Goal: Task Accomplishment & Management: Use online tool/utility

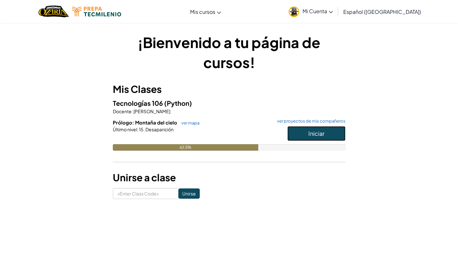
click at [308, 129] on button "Iniciar" at bounding box center [316, 133] width 58 height 15
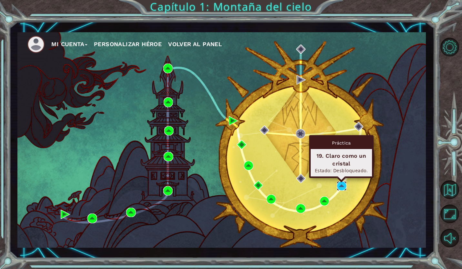
click at [343, 185] on img at bounding box center [341, 185] width 9 height 9
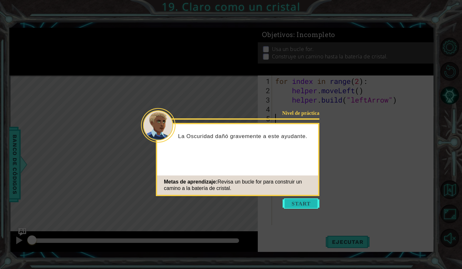
click at [299, 204] on button "Start" at bounding box center [301, 204] width 37 height 10
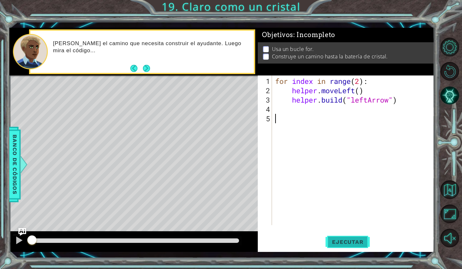
click at [332, 241] on span "Ejecutar" at bounding box center [348, 242] width 44 height 6
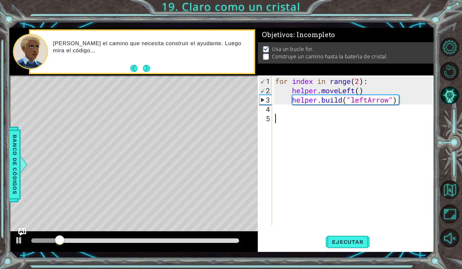
click at [291, 116] on div "for index in range ( 2 ) : helper . moveLeft ( ) helper . build ( "leftArrow" )" at bounding box center [355, 161] width 162 height 169
click at [290, 111] on div "for index in range ( 2 ) : helper . moveLeft ( ) helper . build ( "leftArrow" )" at bounding box center [355, 161] width 162 height 169
click at [360, 83] on div "for index in range ( 2 ) : helper . moveLeft ( ) helper . build ( "leftArrow" )" at bounding box center [355, 161] width 162 height 169
drag, startPoint x: 340, startPoint y: 235, endPoint x: 330, endPoint y: 242, distance: 11.8
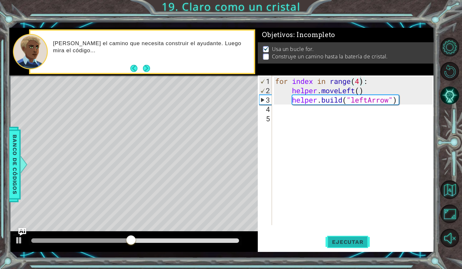
click at [339, 235] on button "Ejecutar" at bounding box center [348, 242] width 44 height 18
click at [95, 241] on div at bounding box center [135, 241] width 208 height 5
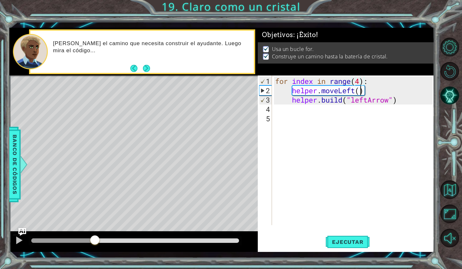
click at [362, 89] on div "for index in range ( 4 ) : helper . moveLeft ( ) helper . build ( "leftArrow" )" at bounding box center [355, 161] width 162 height 169
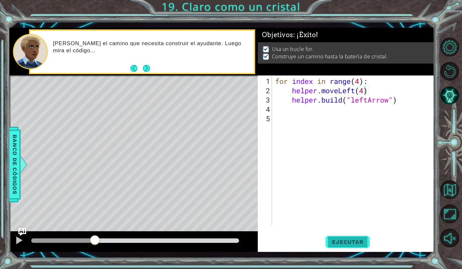
click at [342, 246] on button "Ejecutar" at bounding box center [348, 242] width 44 height 18
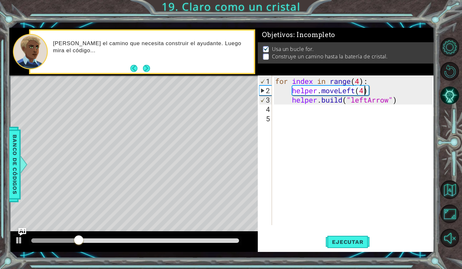
type textarea "helper.moveLeft()"
click at [346, 233] on button "Ejecutar" at bounding box center [348, 242] width 44 height 18
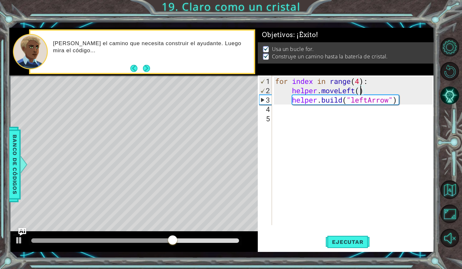
click at [344, 128] on div "for index in range ( 4 ) : helper . moveLeft ( ) helper . build ( "leftArrow" )" at bounding box center [355, 161] width 162 height 169
type textarea "helper.moveDown(1)"
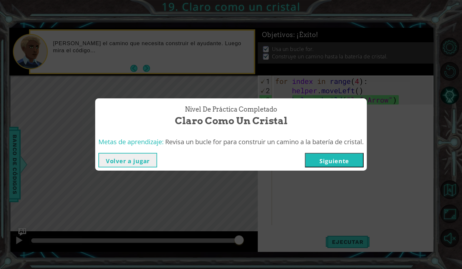
click at [307, 157] on button "Siguiente" at bounding box center [334, 160] width 59 height 15
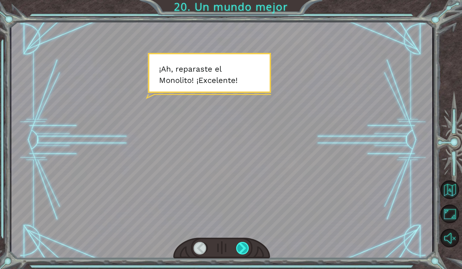
click at [249, 244] on div at bounding box center [243, 248] width 14 height 13
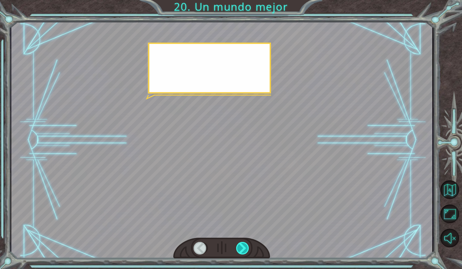
click at [249, 244] on div at bounding box center [243, 248] width 14 height 13
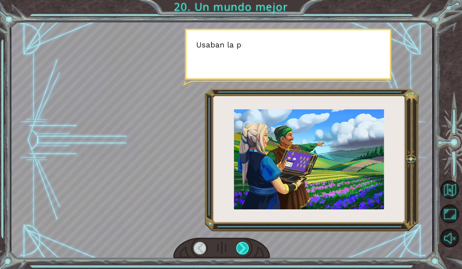
click at [249, 244] on div at bounding box center [243, 248] width 14 height 13
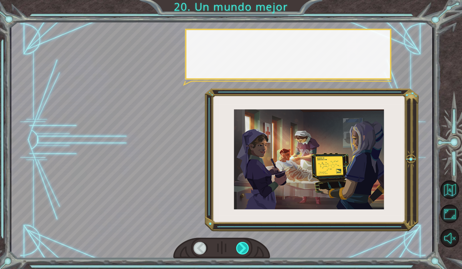
click at [249, 244] on div at bounding box center [243, 248] width 14 height 13
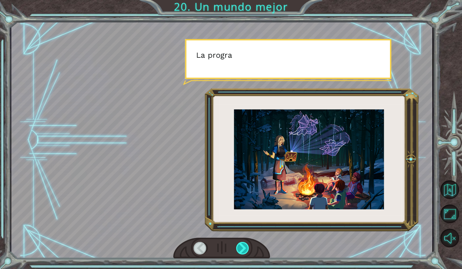
click at [249, 244] on div at bounding box center [243, 248] width 14 height 13
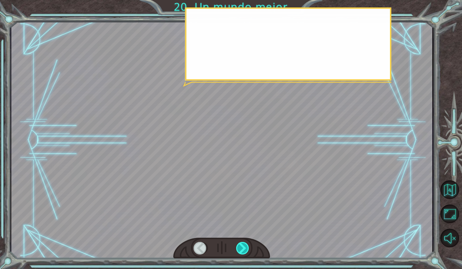
click at [249, 244] on div at bounding box center [243, 248] width 14 height 13
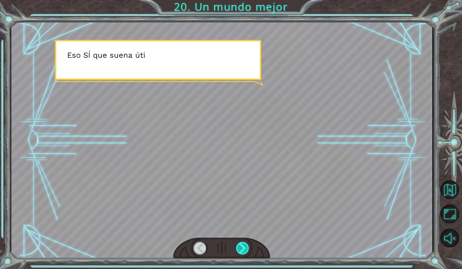
click at [249, 244] on div at bounding box center [243, 248] width 14 height 13
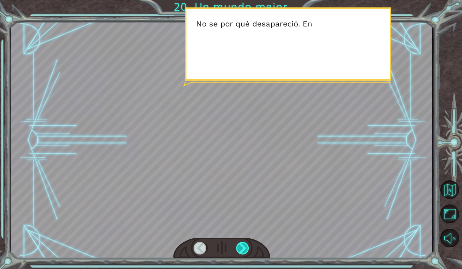
click at [249, 244] on div at bounding box center [243, 248] width 14 height 13
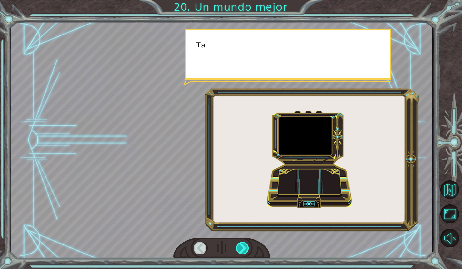
click at [249, 244] on div at bounding box center [243, 248] width 14 height 13
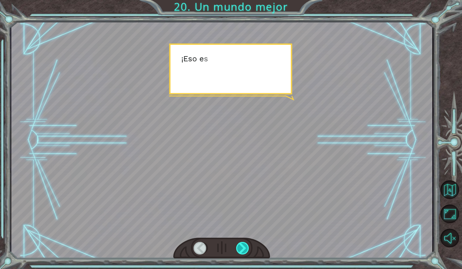
click at [249, 244] on div at bounding box center [243, 248] width 14 height 13
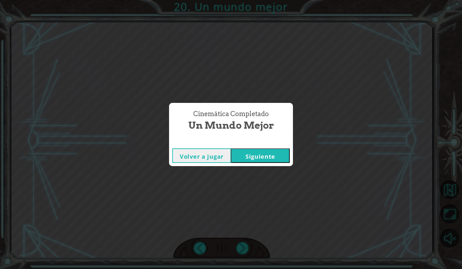
drag, startPoint x: 249, startPoint y: 244, endPoint x: 244, endPoint y: 156, distance: 88.3
click at [244, 156] on button "Siguiente" at bounding box center [260, 156] width 59 height 15
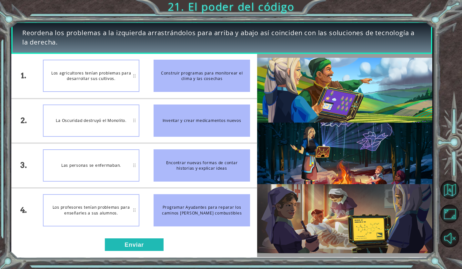
click at [95, 204] on div "Los profesores tenían problemas para enseñarles a sus alumnos." at bounding box center [91, 210] width 97 height 32
drag, startPoint x: 189, startPoint y: 81, endPoint x: 86, endPoint y: 102, distance: 104.7
click at [88, 104] on div "1. 2. 3. 4. Los agricultores tenían problemas para desarrollar sus cultivos. La…" at bounding box center [134, 143] width 246 height 179
drag, startPoint x: 198, startPoint y: 113, endPoint x: 179, endPoint y: 135, distance: 29.5
click at [179, 135] on div "Inventar y crear medicamentos nuevos" at bounding box center [202, 121] width 97 height 32
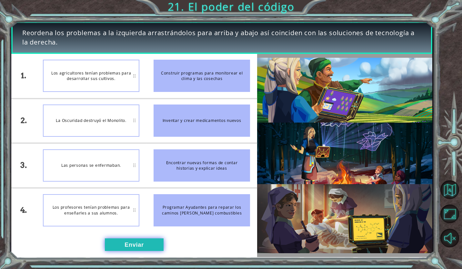
click at [121, 243] on button "Enviar" at bounding box center [134, 245] width 59 height 13
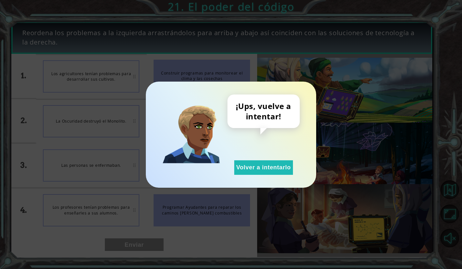
click at [244, 158] on div "¡Ups, vuelve a intentar! Volver a intentarlo" at bounding box center [264, 135] width 72 height 80
click at [245, 166] on button "Volver a intentarlo" at bounding box center [263, 167] width 59 height 15
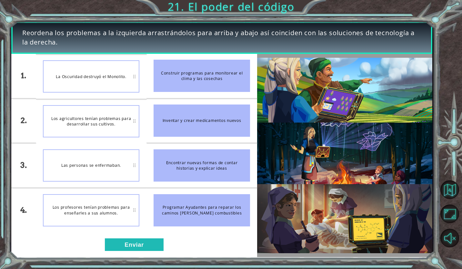
click at [189, 56] on li "Construir programas para monitorear el clima y las cosechas" at bounding box center [202, 76] width 111 height 44
drag, startPoint x: 171, startPoint y: 50, endPoint x: 137, endPoint y: 52, distance: 33.9
click at [149, 52] on div "Reordena los problemas a la izquierda arrastrándolos para arriba y abajo así co…" at bounding box center [221, 38] width 421 height 32
click at [451, 184] on button "Volver al mapa" at bounding box center [450, 190] width 19 height 19
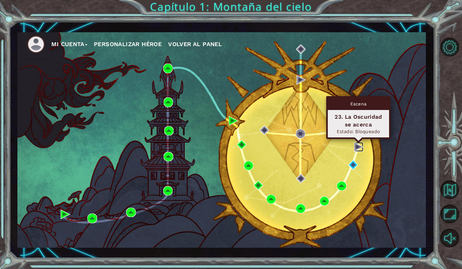
click at [358, 146] on img at bounding box center [358, 146] width 9 height 9
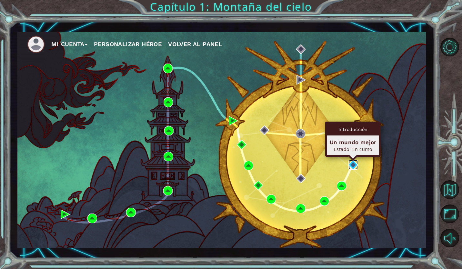
click at [351, 167] on img at bounding box center [353, 164] width 9 height 9
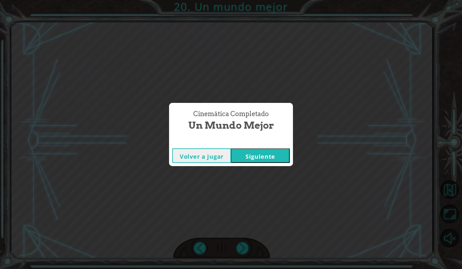
click at [249, 154] on button "Siguiente" at bounding box center [260, 156] width 59 height 15
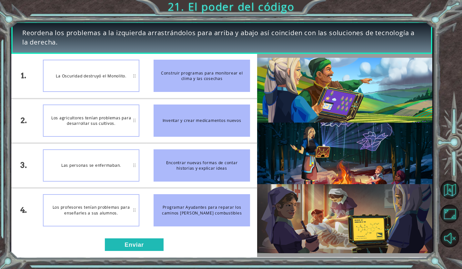
click at [201, 127] on div "Inventar y crear medicamentos nuevos" at bounding box center [202, 121] width 97 height 32
drag, startPoint x: 221, startPoint y: 70, endPoint x: 209, endPoint y: 161, distance: 92.1
click at [208, 162] on ul "Construir programas para monitorear el clima y las cosechas Inventar y crear me…" at bounding box center [202, 143] width 111 height 179
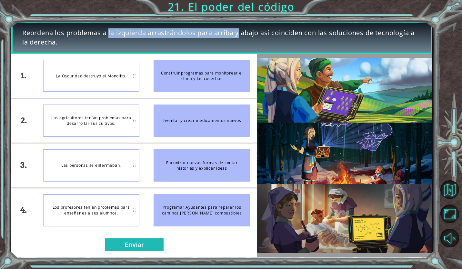
drag, startPoint x: 85, startPoint y: 30, endPoint x: 219, endPoint y: 37, distance: 134.5
click at [219, 37] on span "Reordena los problemas a la izquierda arrastrándolos para arriba y abajo así co…" at bounding box center [221, 37] width 399 height 18
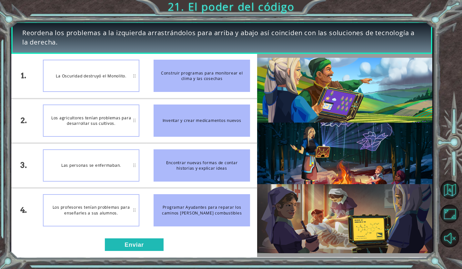
drag, startPoint x: 219, startPoint y: 37, endPoint x: 217, endPoint y: 42, distance: 4.8
click at [217, 42] on span "Reordena los problemas a la izquierda arrastrándolos para arriba y abajo así co…" at bounding box center [221, 37] width 399 height 18
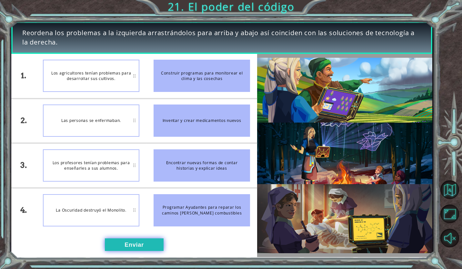
click at [131, 244] on button "Enviar" at bounding box center [134, 245] width 59 height 13
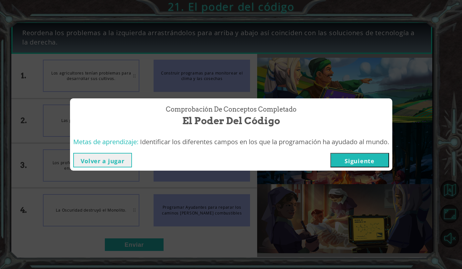
click at [371, 162] on button "Siguiente" at bounding box center [360, 160] width 59 height 15
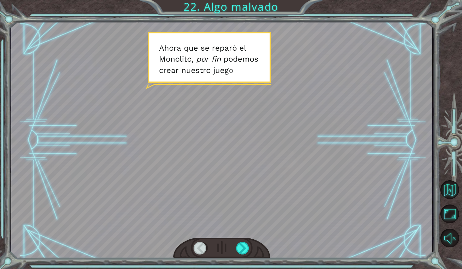
click at [253, 141] on div at bounding box center [221, 140] width 421 height 237
click at [244, 245] on div at bounding box center [243, 248] width 14 height 13
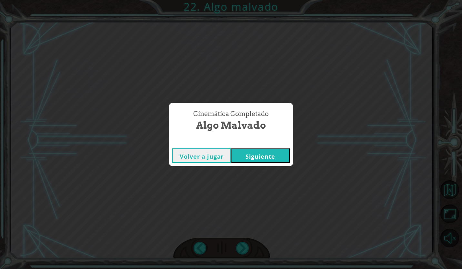
click at [246, 155] on button "Siguiente" at bounding box center [260, 156] width 59 height 15
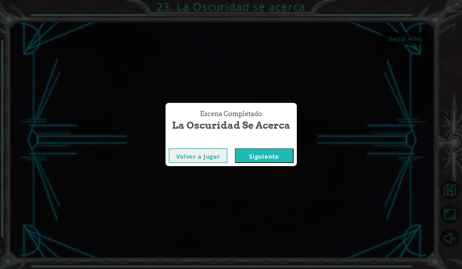
click at [257, 155] on button "Siguiente" at bounding box center [264, 156] width 59 height 15
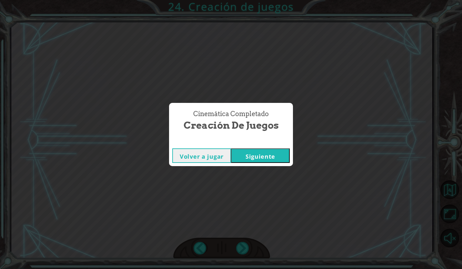
click at [257, 153] on button "Siguiente" at bounding box center [260, 156] width 59 height 15
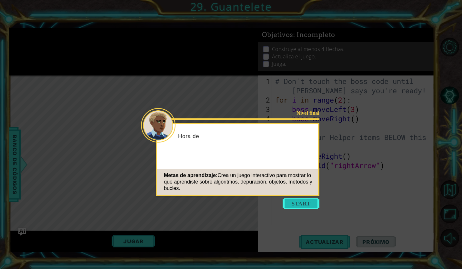
click at [293, 207] on button "Start" at bounding box center [301, 204] width 37 height 10
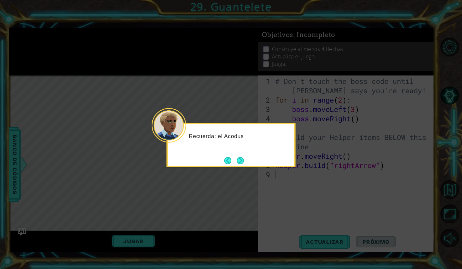
drag, startPoint x: 241, startPoint y: 166, endPoint x: 238, endPoint y: 169, distance: 4.1
click at [240, 168] on body "1 ההההההההההההההההההההההההההההההההההההההההההההההההההההההההההההההההההההההההההההה…" at bounding box center [231, 134] width 462 height 269
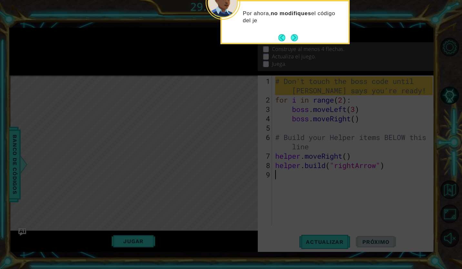
click at [301, 39] on div "Por ahora, no modifiques el código del je" at bounding box center [285, 22] width 129 height 44
click at [298, 38] on button "Next" at bounding box center [294, 37] width 7 height 7
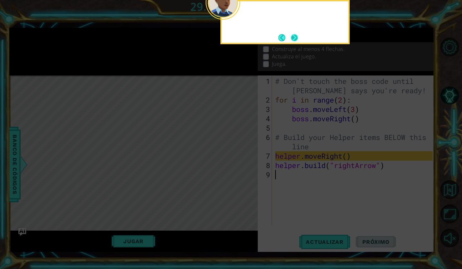
click at [297, 38] on button "Next" at bounding box center [294, 37] width 7 height 7
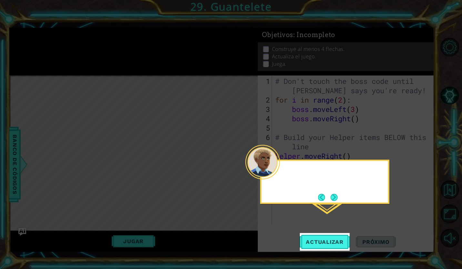
click at [297, 38] on icon at bounding box center [231, 134] width 462 height 269
click at [341, 201] on div "Después de agregar" at bounding box center [325, 182] width 129 height 44
click at [328, 243] on span "Actualizar" at bounding box center [325, 242] width 51 height 6
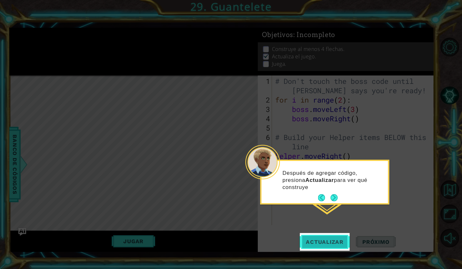
click at [321, 235] on button "Actualizar" at bounding box center [325, 242] width 51 height 18
click at [332, 201] on button "Next" at bounding box center [334, 197] width 7 height 7
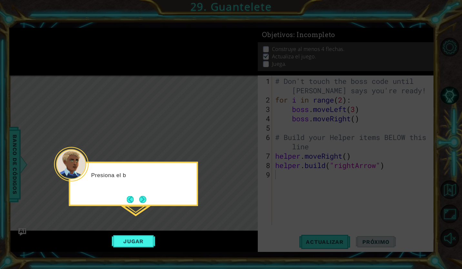
click at [139, 235] on icon at bounding box center [231, 134] width 462 height 269
click at [138, 239] on button "Jugar" at bounding box center [134, 241] width 44 height 12
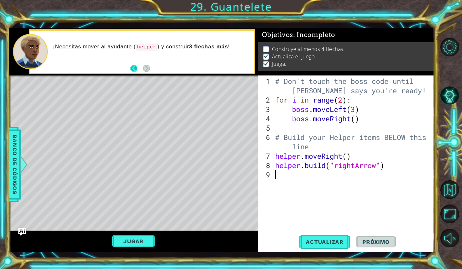
click at [136, 70] on button "Back" at bounding box center [136, 68] width 13 height 7
click at [307, 181] on div "# Don't touch the boss code until [PERSON_NAME] says you're ready! for i in ran…" at bounding box center [355, 166] width 162 height 178
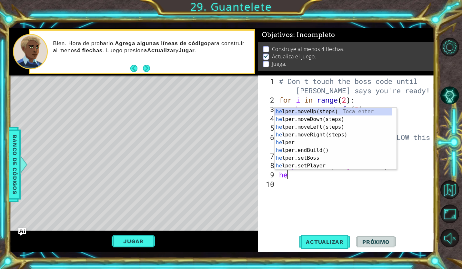
type textarea "h"
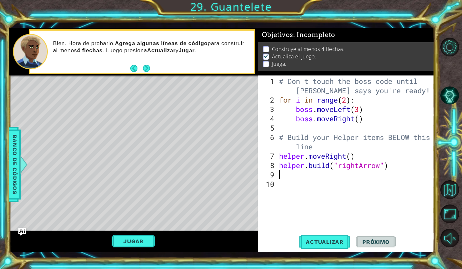
click at [354, 158] on div "# Don't touch the boss code until [PERSON_NAME] says you're ready! for i in ran…" at bounding box center [357, 166] width 158 height 178
type textarea "helper.moveRight(3)"
click at [128, 234] on div "Jugar" at bounding box center [133, 242] width 249 height 22
click at [127, 239] on button "Jugar" at bounding box center [134, 241] width 44 height 12
